Goal: Book appointment/travel/reservation

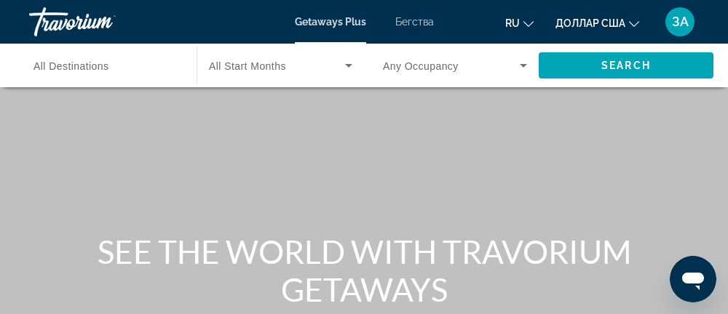
click at [412, 21] on font "Бегства" at bounding box center [414, 22] width 39 height 12
click at [96, 67] on span "All Destinations" at bounding box center [71, 66] width 76 height 12
click at [96, 67] on input "Destination All Destinations" at bounding box center [105, 65] width 144 height 17
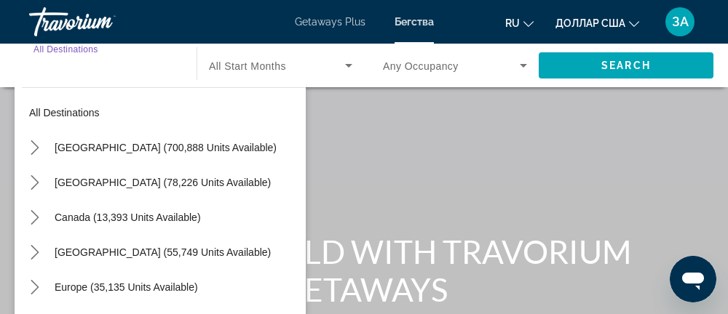
click at [36, 293] on icon "Toggle Europe (35,135 units available) submenu" at bounding box center [35, 287] width 15 height 15
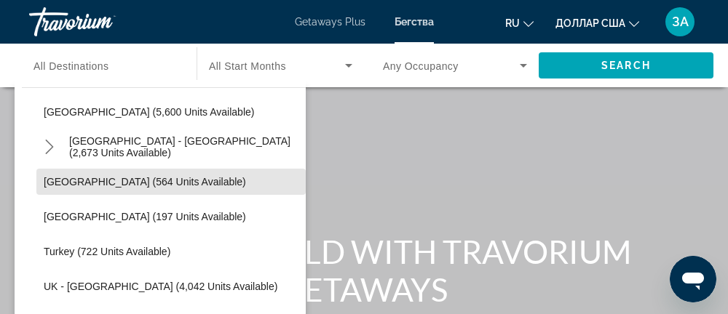
scroll to position [838, 0]
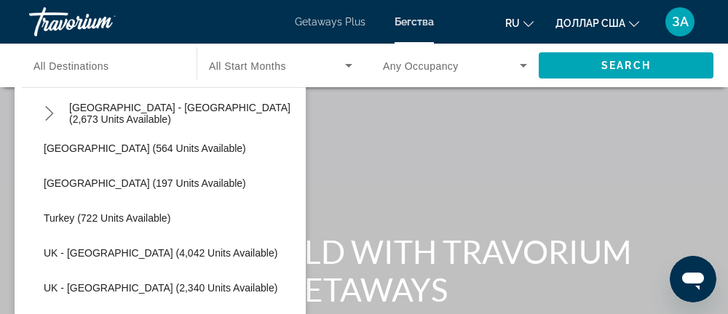
click at [58, 213] on span "Turkey (722 units available)" at bounding box center [107, 219] width 127 height 12
type input "**********"
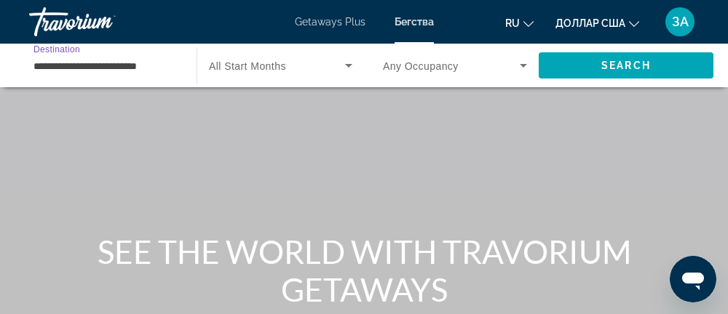
click at [351, 66] on icon "Search widget" at bounding box center [348, 66] width 7 height 4
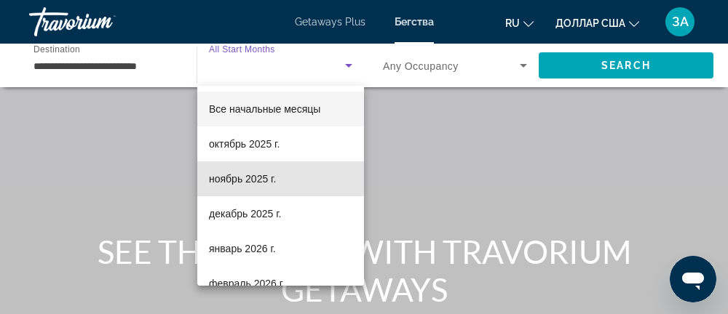
click at [248, 178] on font "ноябрь 2025 г." at bounding box center [242, 179] width 67 height 12
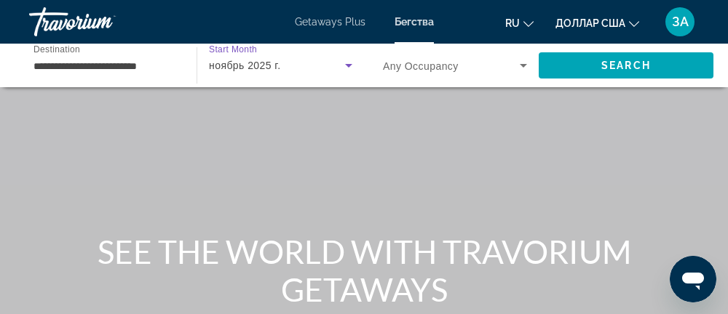
click at [523, 66] on icon "Search widget" at bounding box center [523, 66] width 7 height 4
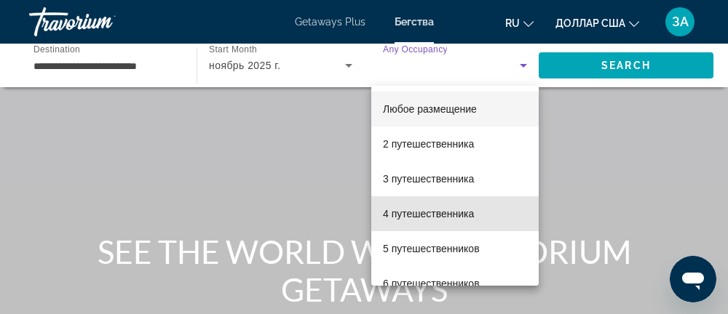
click at [461, 210] on font "4 путешественника" at bounding box center [428, 214] width 91 height 12
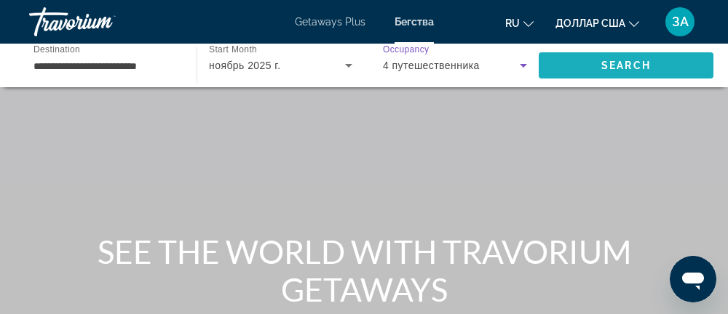
click at [638, 68] on span "Search" at bounding box center [625, 66] width 49 height 12
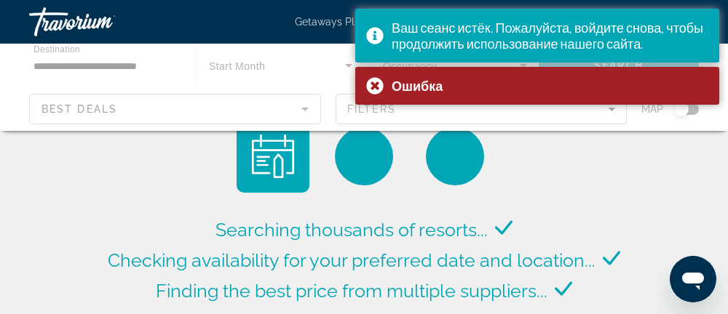
click at [378, 82] on div "Ошибка" at bounding box center [537, 86] width 364 height 38
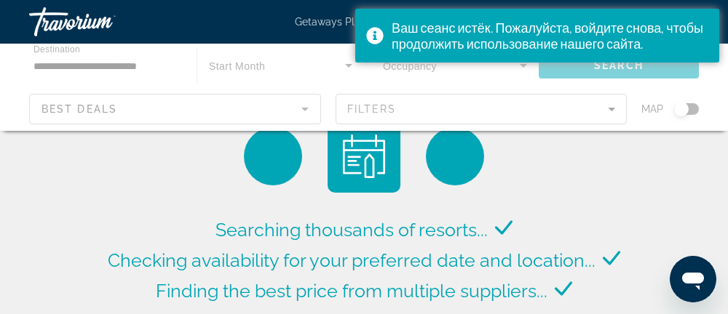
click at [373, 38] on div "Ваш сеанс истёк. Пожалуйста, войдите снова, чтобы продолжить использование наше…" at bounding box center [537, 36] width 364 height 54
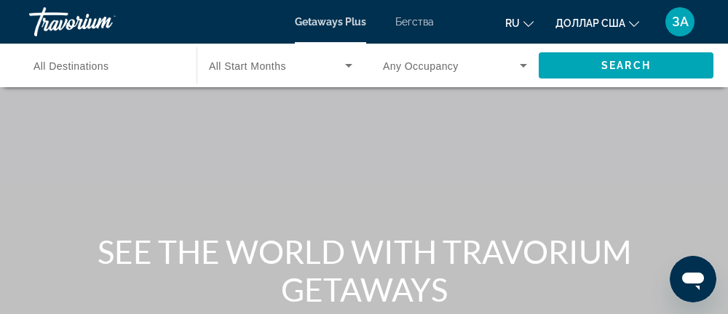
click at [67, 66] on span "All Destinations" at bounding box center [71, 66] width 76 height 12
click at [67, 66] on input "Destination All Destinations" at bounding box center [105, 65] width 144 height 17
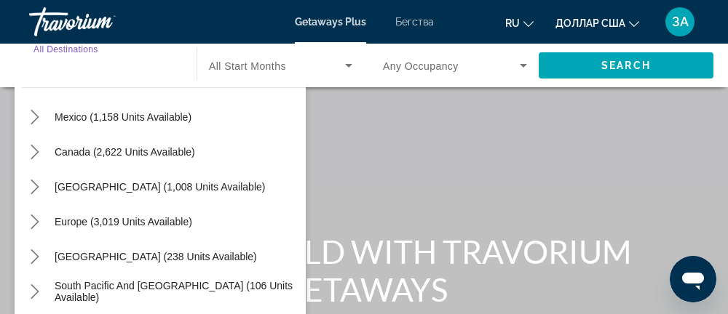
click at [36, 221] on icon "Toggle Europe (3,019 units available) submenu" at bounding box center [35, 222] width 15 height 15
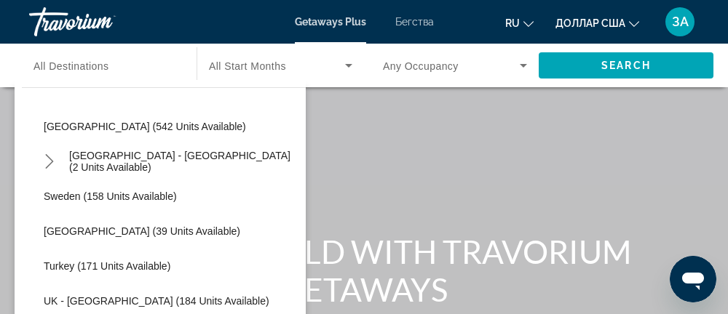
scroll to position [667, 0]
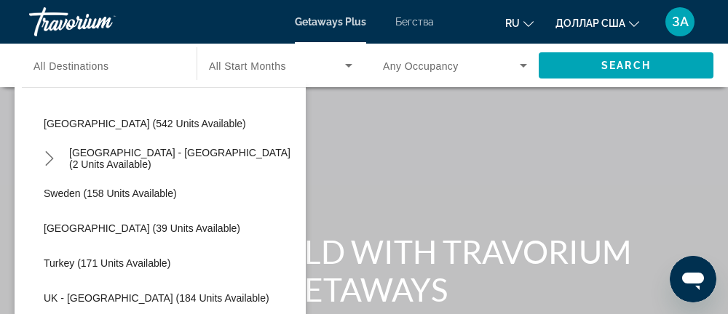
click at [47, 269] on span "Turkey (171 units available)" at bounding box center [107, 264] width 127 height 12
type input "**********"
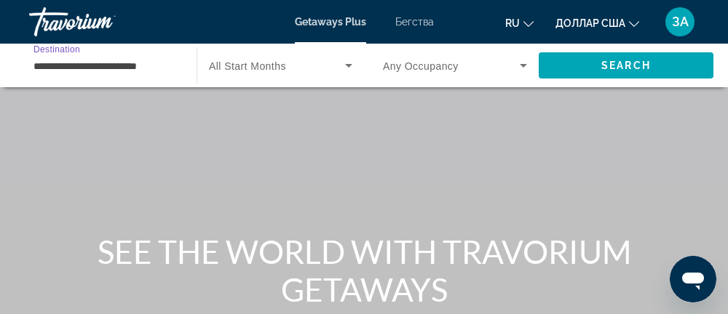
click at [347, 63] on icon "Виджет поиска" at bounding box center [348, 65] width 17 height 17
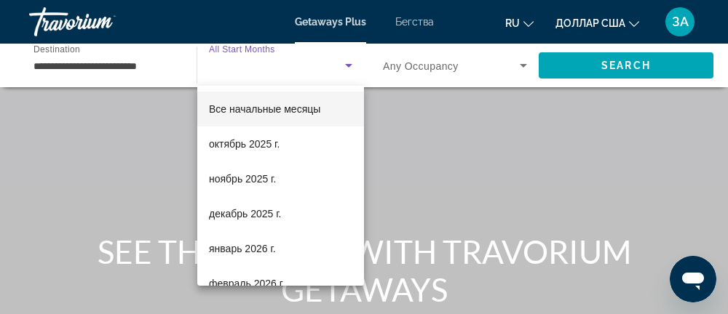
click at [305, 108] on font "Все начальные месяцы" at bounding box center [264, 109] width 111 height 12
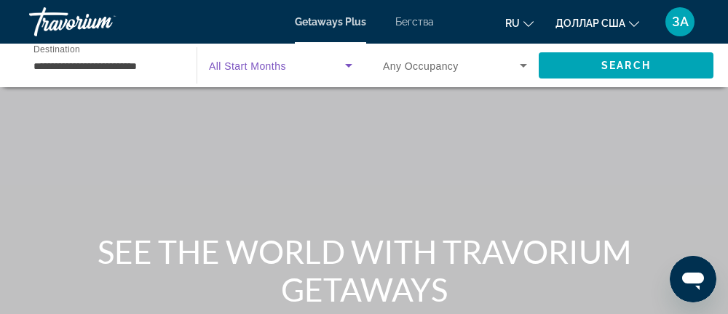
click at [523, 66] on icon "Виджет поиска" at bounding box center [523, 66] width 7 height 4
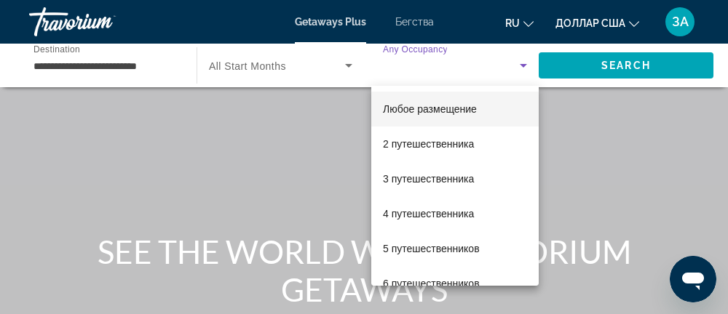
click at [464, 213] on font "4 путешественника" at bounding box center [428, 214] width 91 height 12
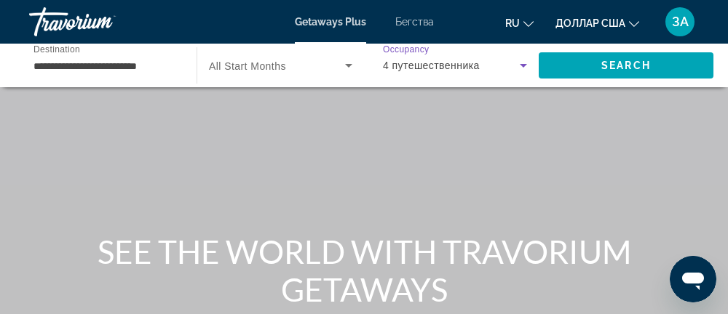
click at [638, 66] on span "Search" at bounding box center [625, 66] width 49 height 12
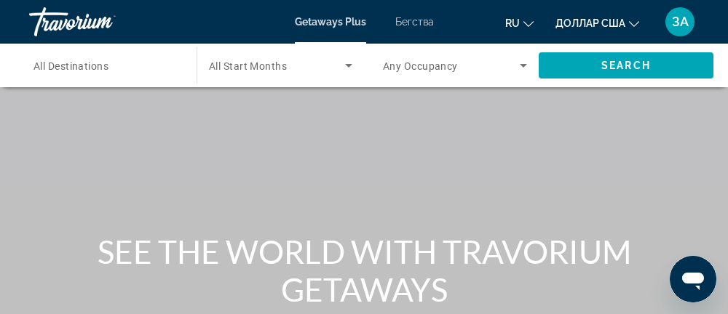
click at [417, 16] on font "Бегства" at bounding box center [414, 22] width 39 height 12
click at [52, 65] on span "All Destinations" at bounding box center [70, 66] width 75 height 12
click at [52, 65] on input "Destination All Destinations" at bounding box center [105, 65] width 144 height 17
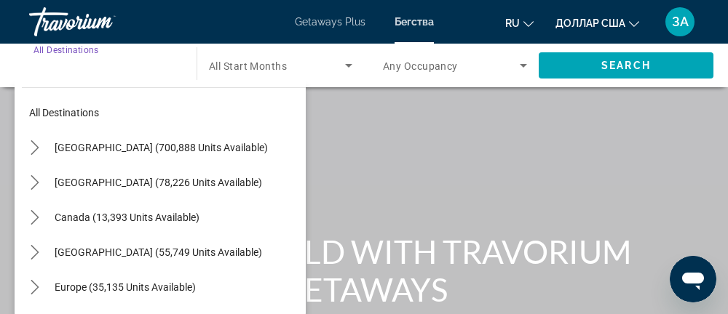
click at [33, 293] on icon "Toggle Europe (35,135 units available) submenu" at bounding box center [35, 287] width 15 height 15
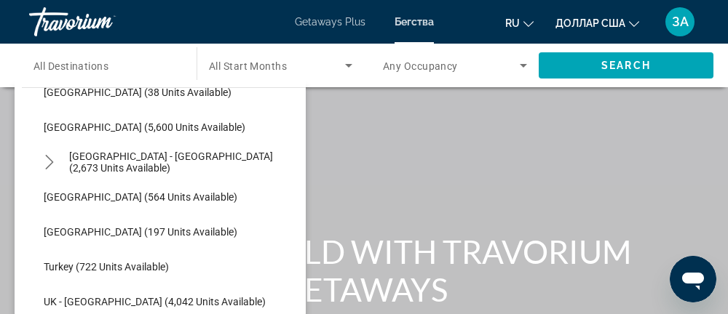
scroll to position [790, 0]
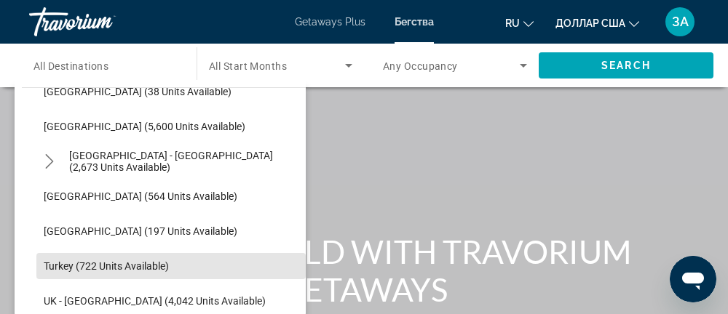
click at [55, 267] on span "Turkey (722 units available)" at bounding box center [106, 267] width 125 height 12
type input "**********"
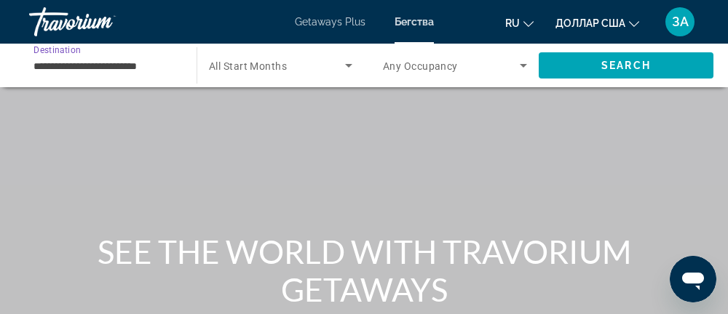
click at [349, 66] on icon "Search widget" at bounding box center [348, 66] width 7 height 4
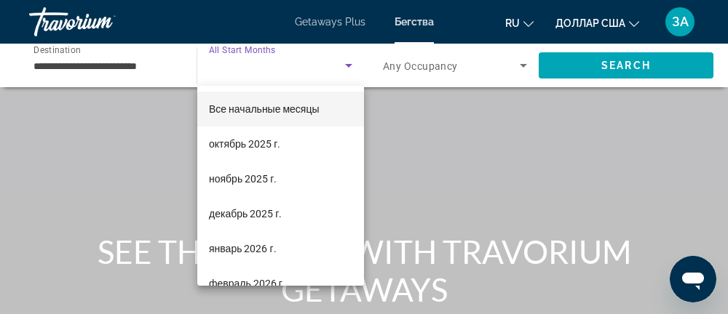
click at [295, 110] on font "Все начальные месяцы" at bounding box center [264, 109] width 111 height 12
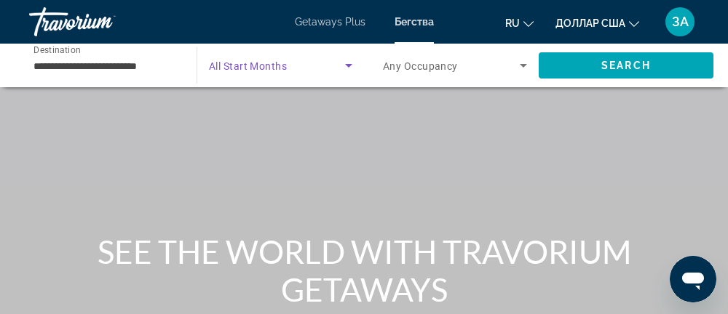
click at [525, 67] on icon "Search widget" at bounding box center [523, 65] width 17 height 17
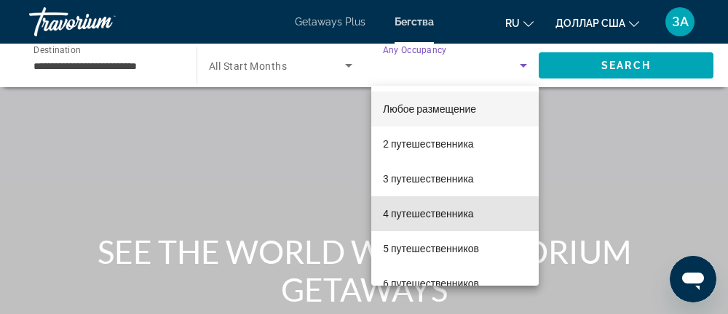
click at [429, 216] on font "4 путешественника" at bounding box center [428, 214] width 91 height 12
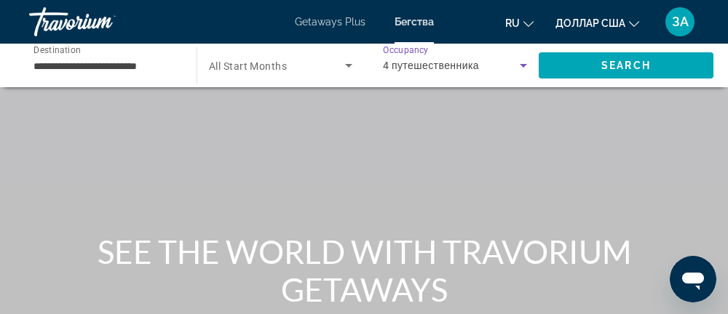
click at [623, 66] on span "Search" at bounding box center [625, 66] width 49 height 12
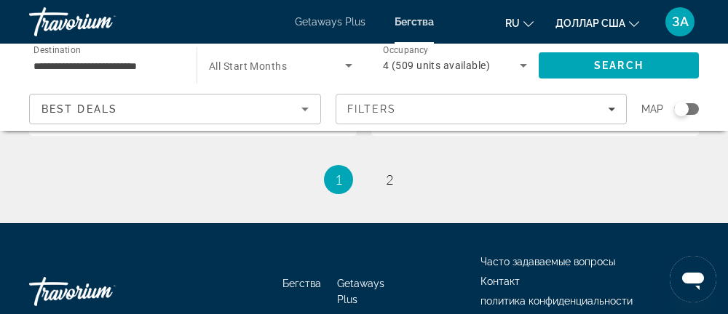
scroll to position [2986, 0]
click at [392, 175] on span "2" at bounding box center [389, 180] width 7 height 16
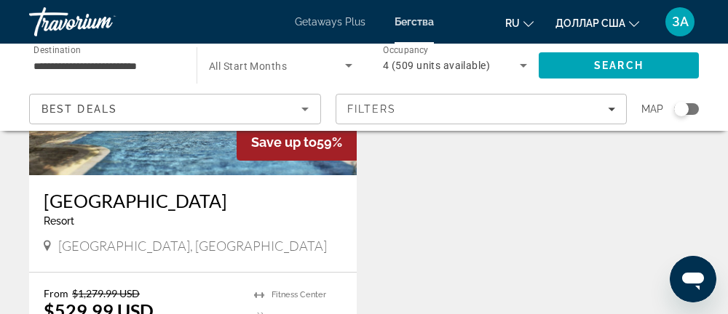
scroll to position [236, 0]
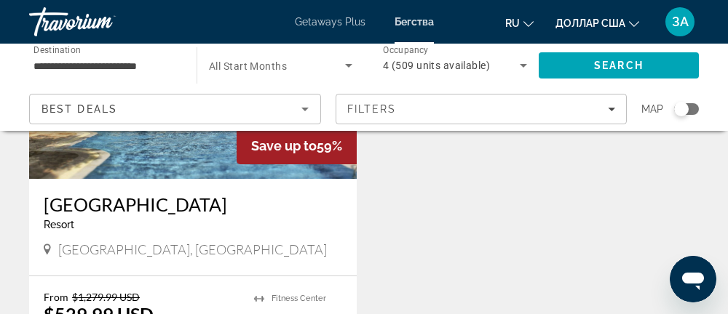
click at [124, 208] on h3 "Loryma Resort" at bounding box center [193, 205] width 298 height 22
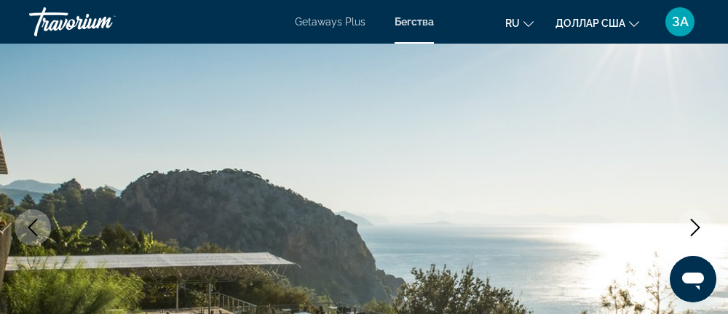
scroll to position [162, 0]
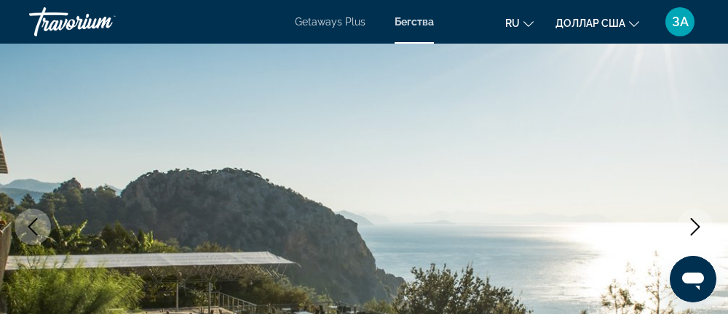
click at [694, 221] on icon "Next image" at bounding box center [694, 226] width 17 height 17
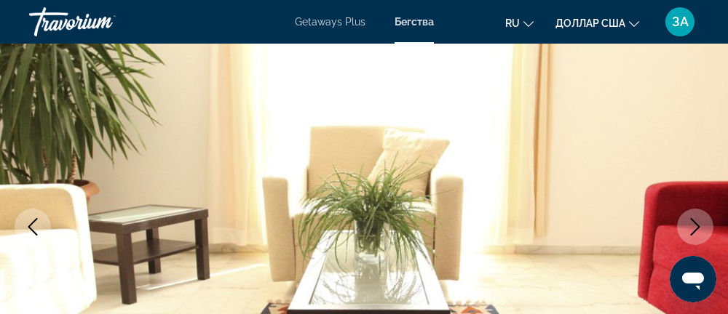
click at [694, 234] on icon "Next image" at bounding box center [694, 226] width 17 height 17
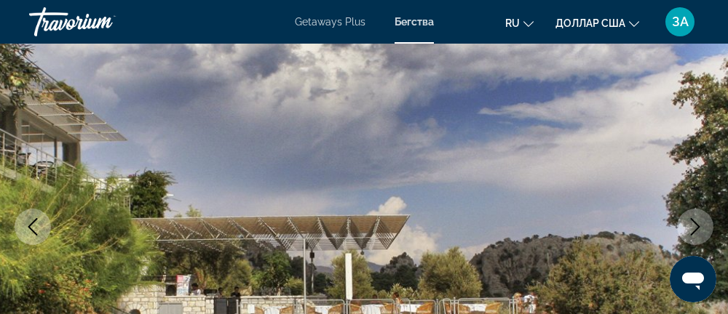
click at [691, 240] on button "Next image" at bounding box center [695, 227] width 36 height 36
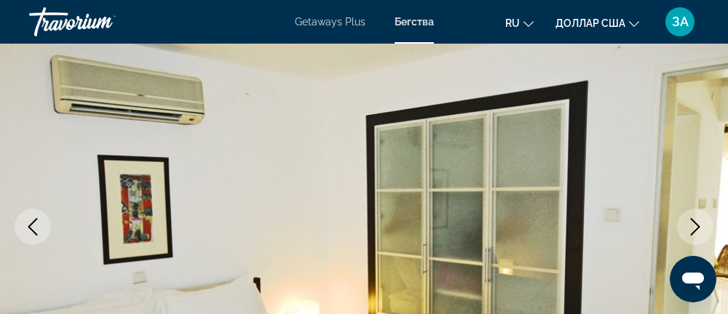
click at [701, 236] on button "Next image" at bounding box center [695, 227] width 36 height 36
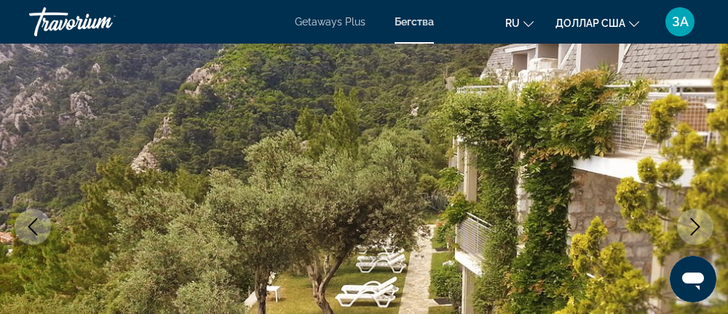
click at [702, 234] on icon "Next image" at bounding box center [694, 226] width 17 height 17
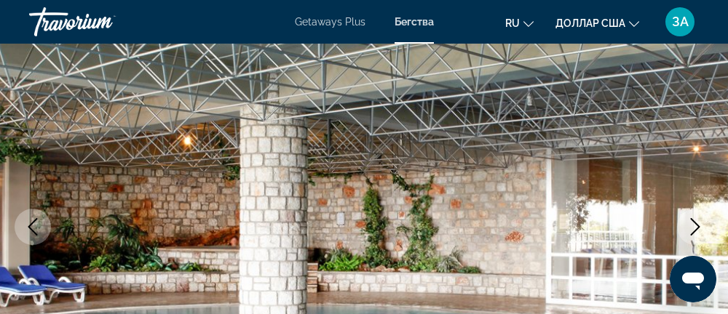
click at [704, 224] on button "Next image" at bounding box center [695, 227] width 36 height 36
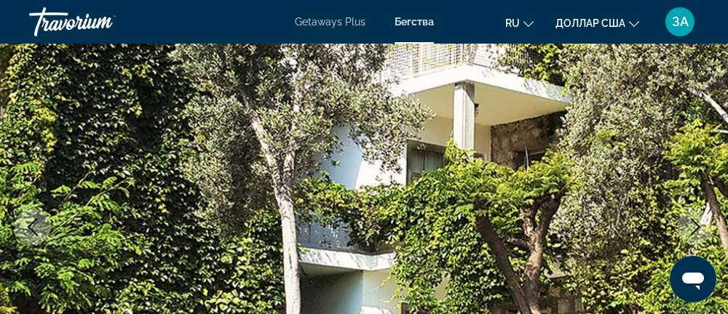
click at [702, 231] on icon "Next image" at bounding box center [694, 226] width 17 height 17
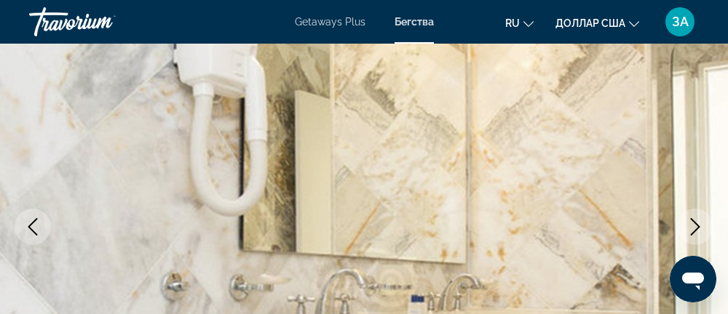
click at [700, 235] on icon "Next image" at bounding box center [694, 226] width 17 height 17
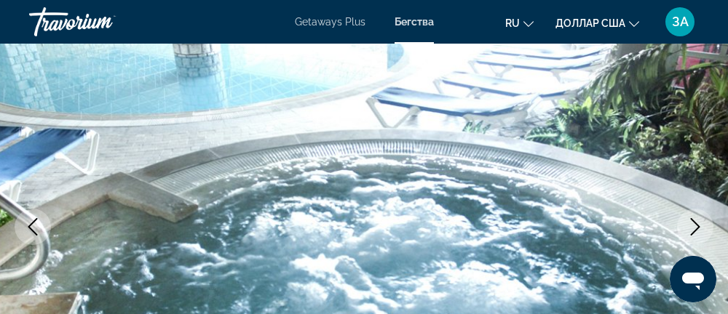
click at [696, 233] on icon "Next image" at bounding box center [694, 226] width 17 height 17
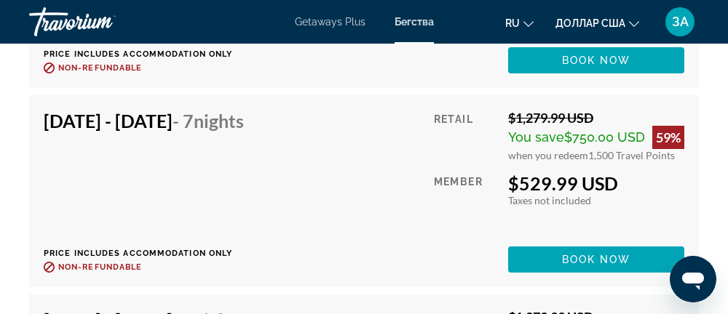
scroll to position [3560, 0]
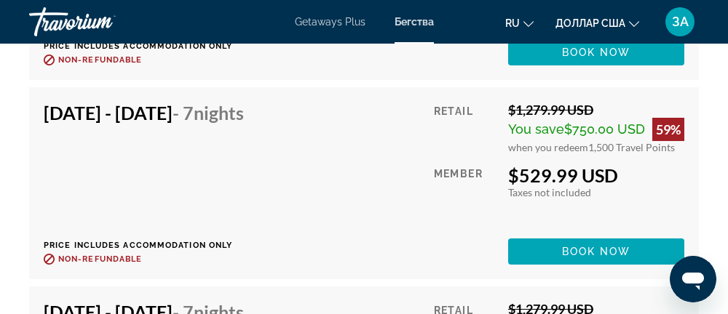
click at [604, 253] on span "Book now" at bounding box center [596, 252] width 69 height 12
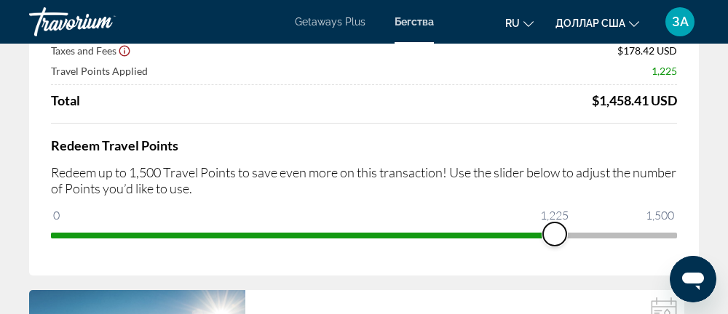
scroll to position [131, 0]
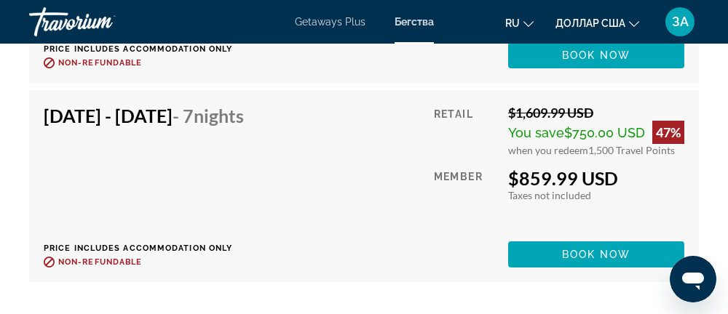
scroll to position [4598, 0]
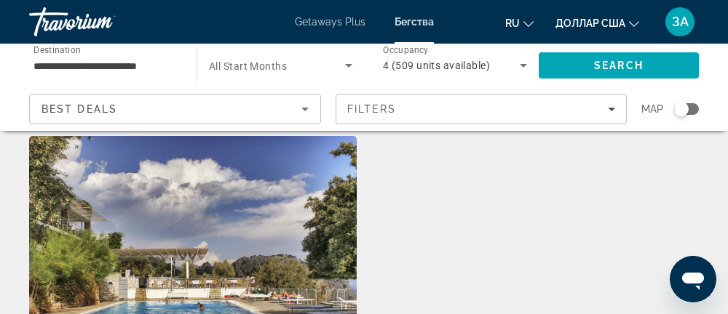
scroll to position [47, 0]
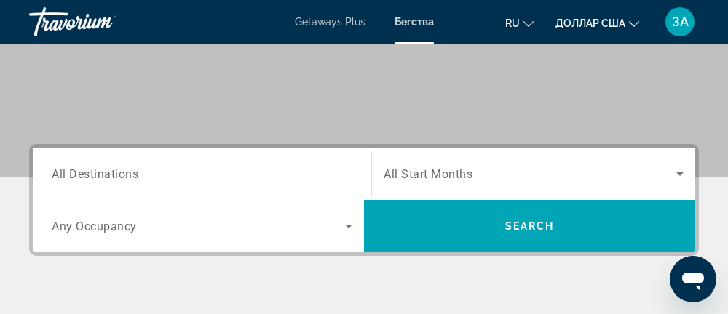
scroll to position [258, 0]
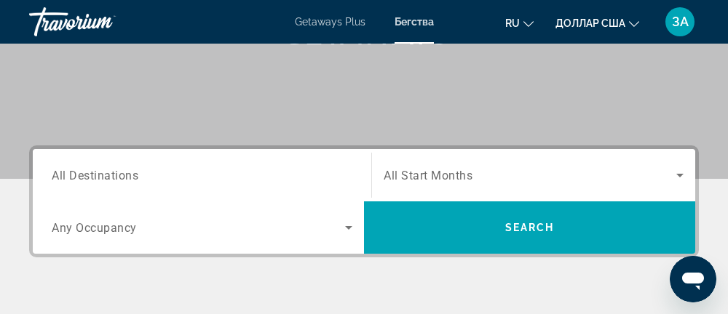
click at [127, 178] on span "All Destinations" at bounding box center [95, 175] width 87 height 14
click at [127, 178] on input "Destination All Destinations" at bounding box center [202, 175] width 301 height 17
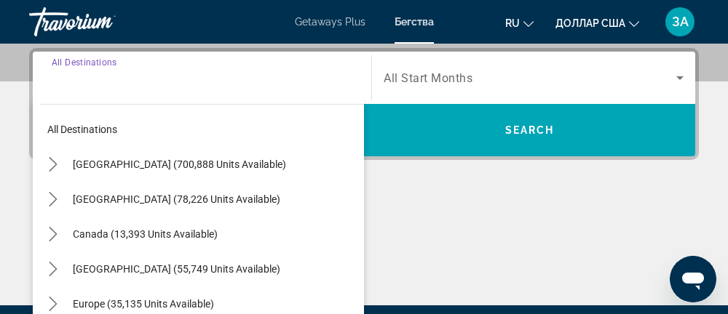
scroll to position [356, 0]
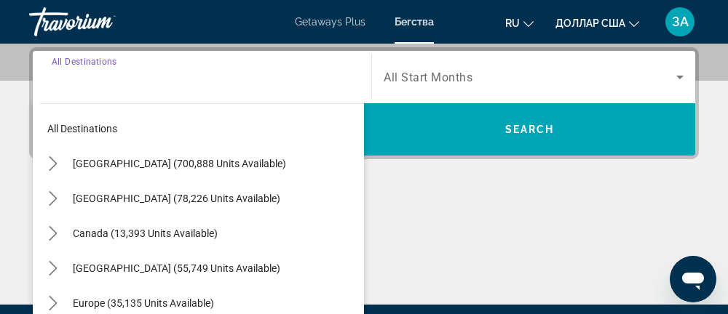
click at [51, 308] on icon "Toggle Europe (35,135 units available) submenu" at bounding box center [53, 303] width 8 height 15
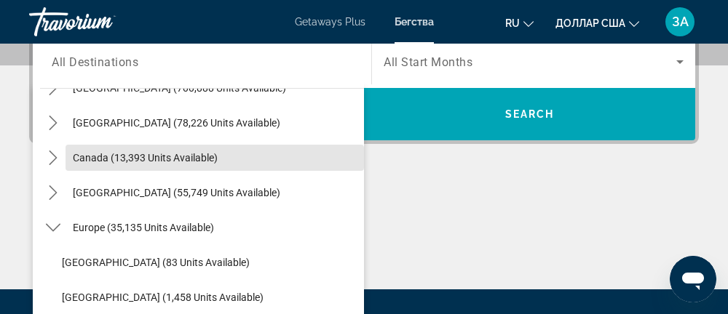
scroll to position [0, 0]
